Goal: Task Accomplishment & Management: Use online tool/utility

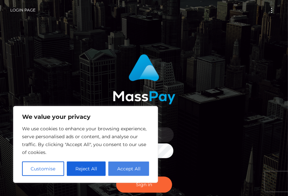
click at [131, 167] on button "Accept All" at bounding box center [128, 169] width 41 height 14
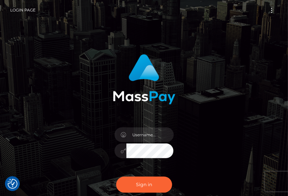
checkbox input "true"
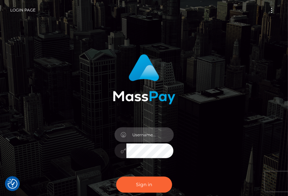
click at [147, 134] on input "text" at bounding box center [149, 135] width 47 height 15
type input "aluasupport"
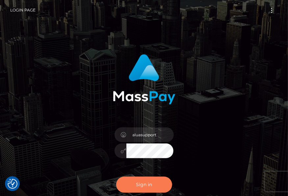
click at [155, 189] on button "Sign in" at bounding box center [144, 185] width 56 height 16
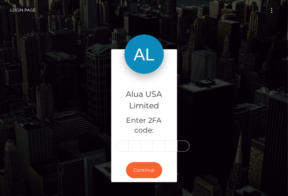
type input "4"
type input "5"
type input "9"
type input "4"
type input "8"
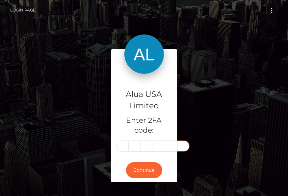
type input "6"
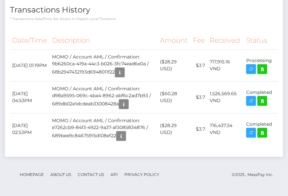
scroll to position [490, 0]
click at [248, 71] on icon "button" at bounding box center [251, 69] width 8 height 8
